Goal: Check status

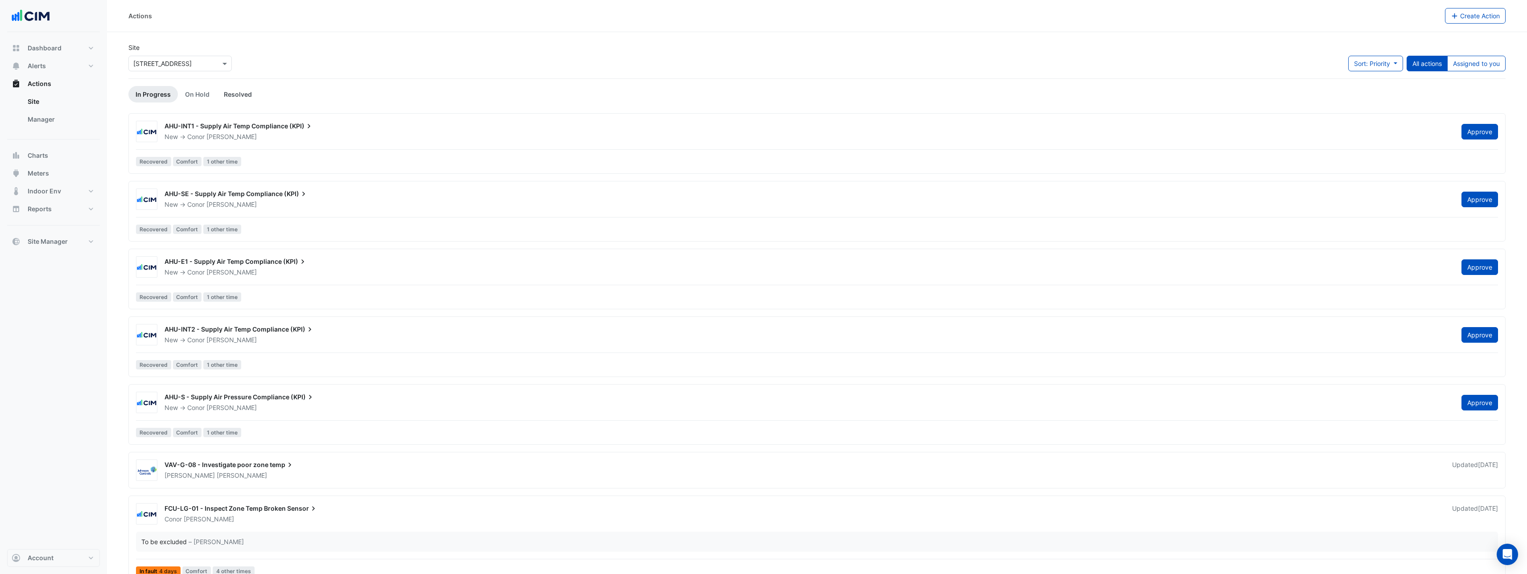
drag, startPoint x: 196, startPoint y: 90, endPoint x: 222, endPoint y: 90, distance: 25.9
click at [196, 90] on link "On Hold" at bounding box center [197, 94] width 39 height 16
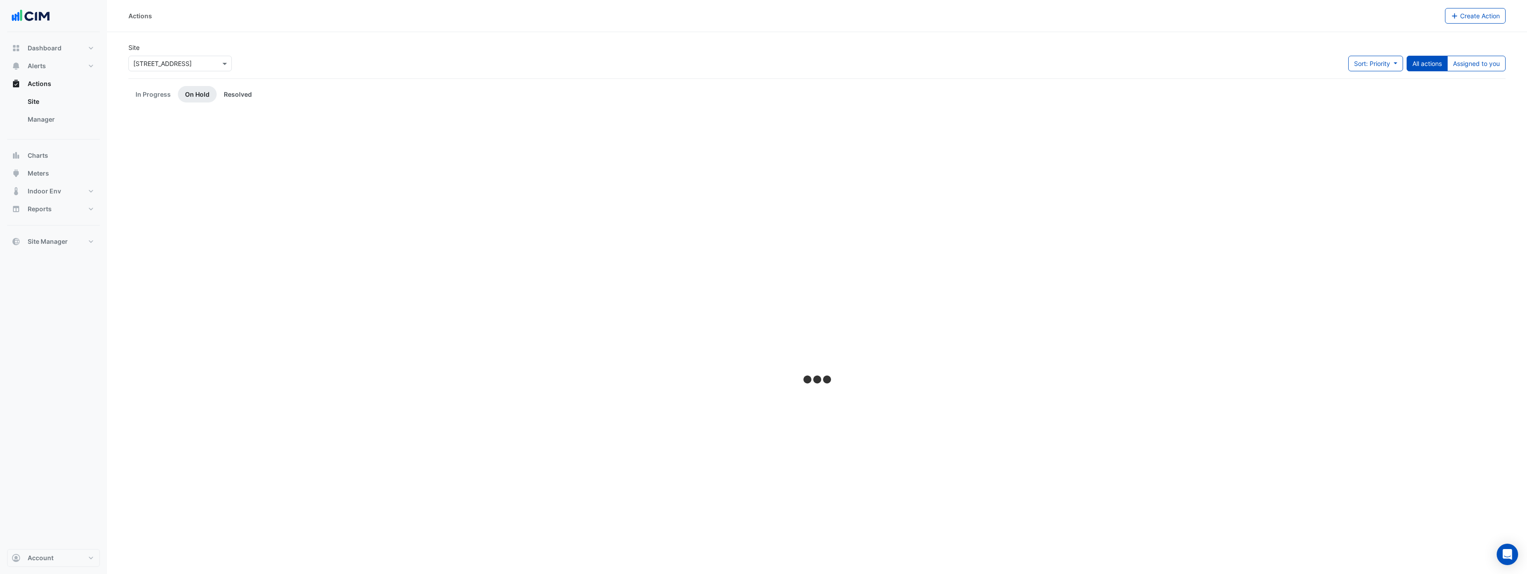
click at [235, 91] on link "Resolved" at bounding box center [238, 94] width 42 height 16
click at [166, 89] on link "In Progress" at bounding box center [152, 94] width 49 height 16
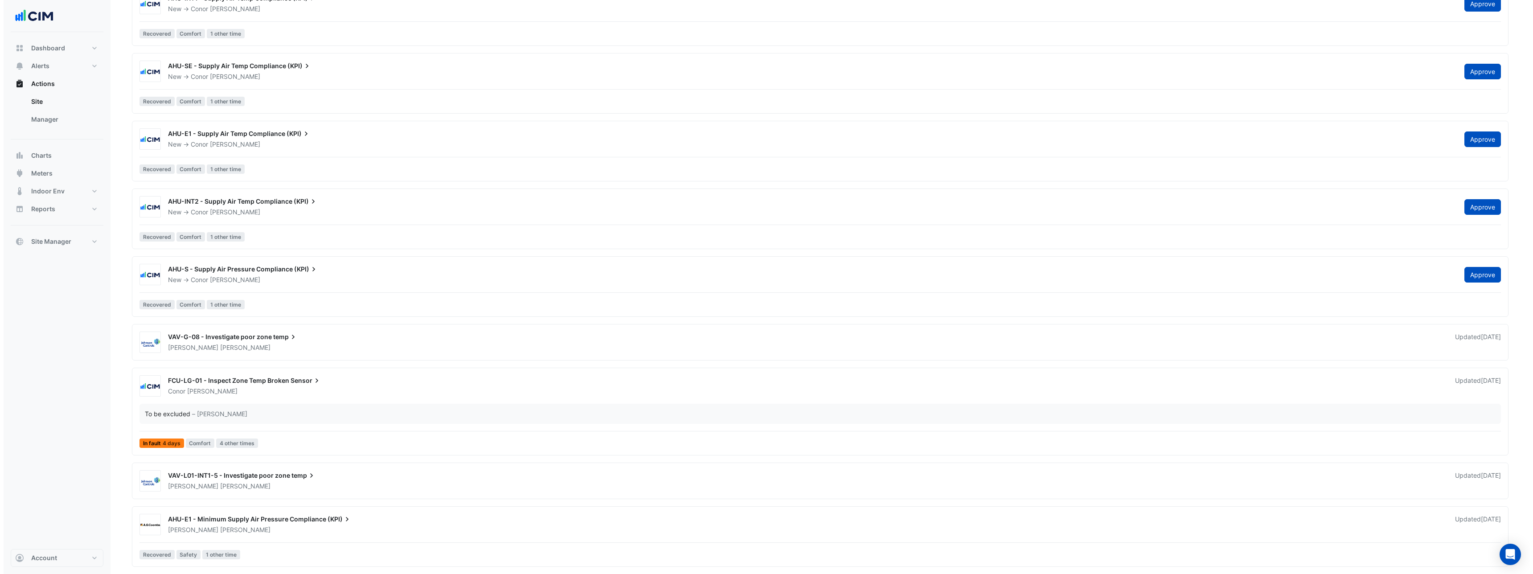
scroll to position [172, 0]
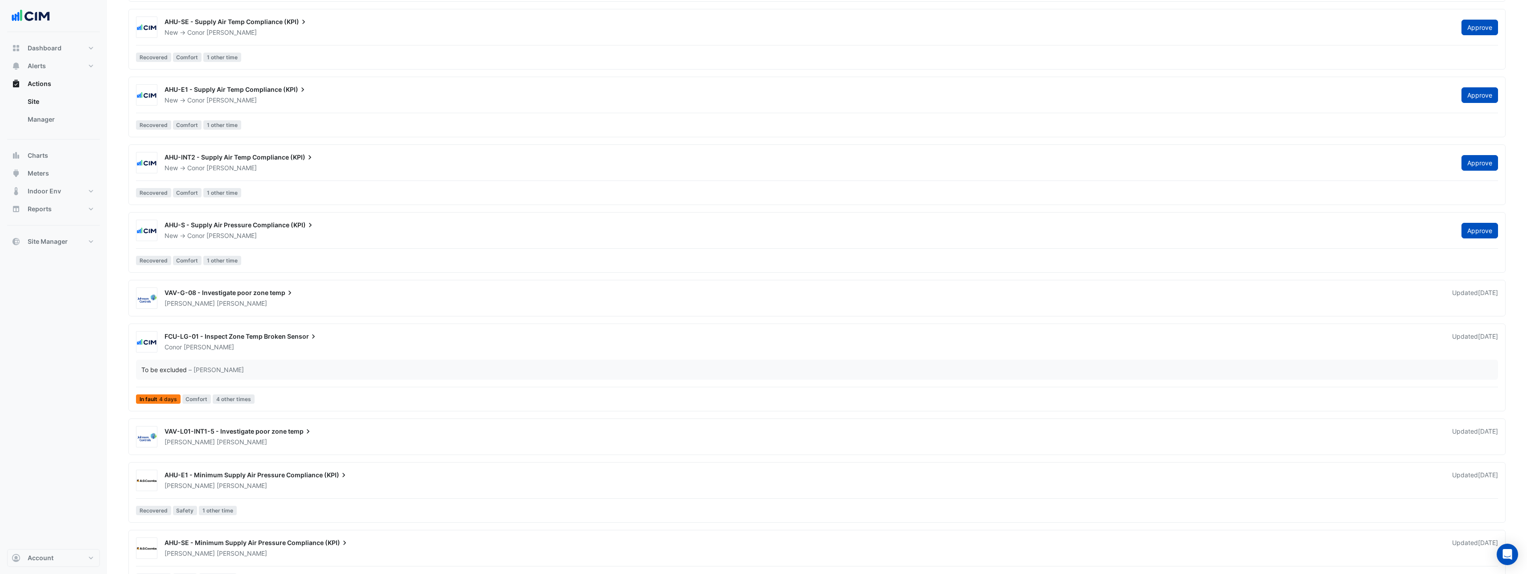
click at [327, 345] on div "Conor Deane" at bounding box center [803, 347] width 1278 height 9
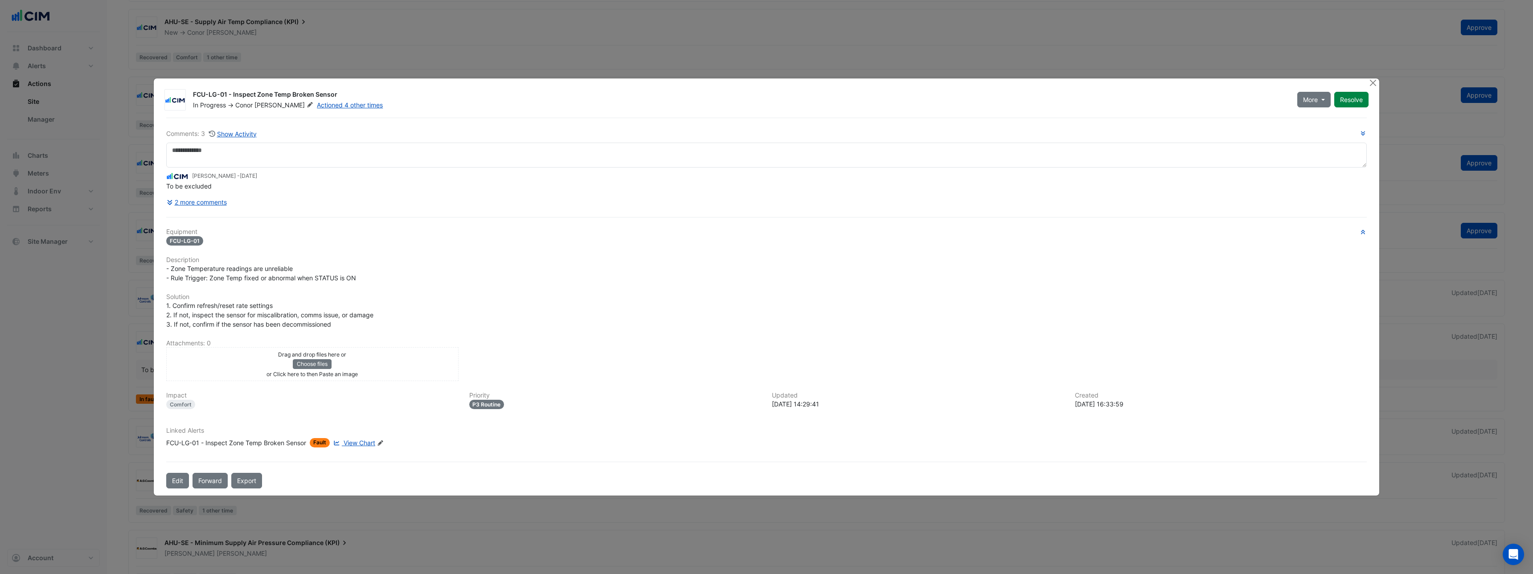
click at [383, 443] on icon at bounding box center [380, 442] width 5 height 5
